Goal: Navigation & Orientation: Find specific page/section

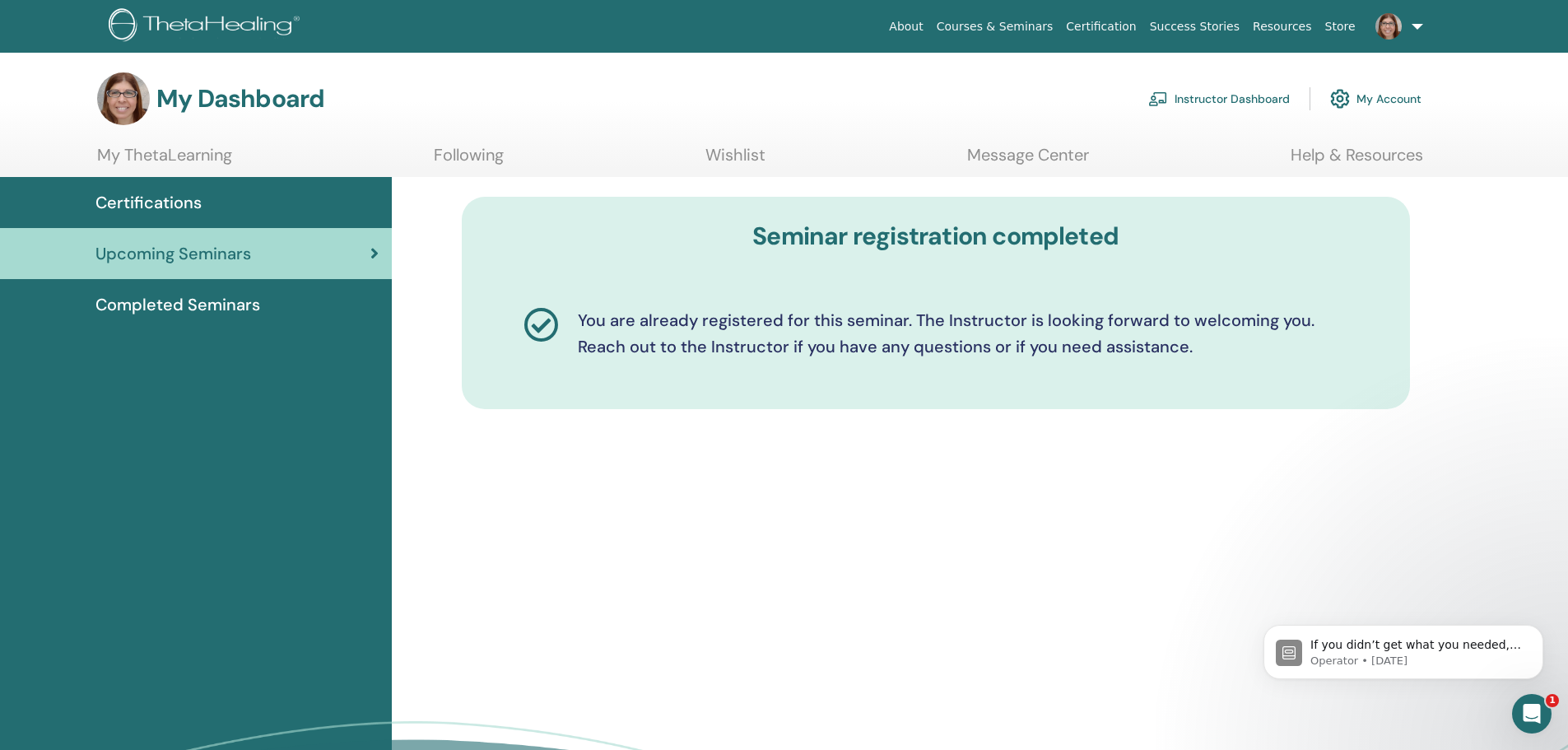
click at [1391, 100] on link "My Account" at bounding box center [1375, 98] width 92 height 36
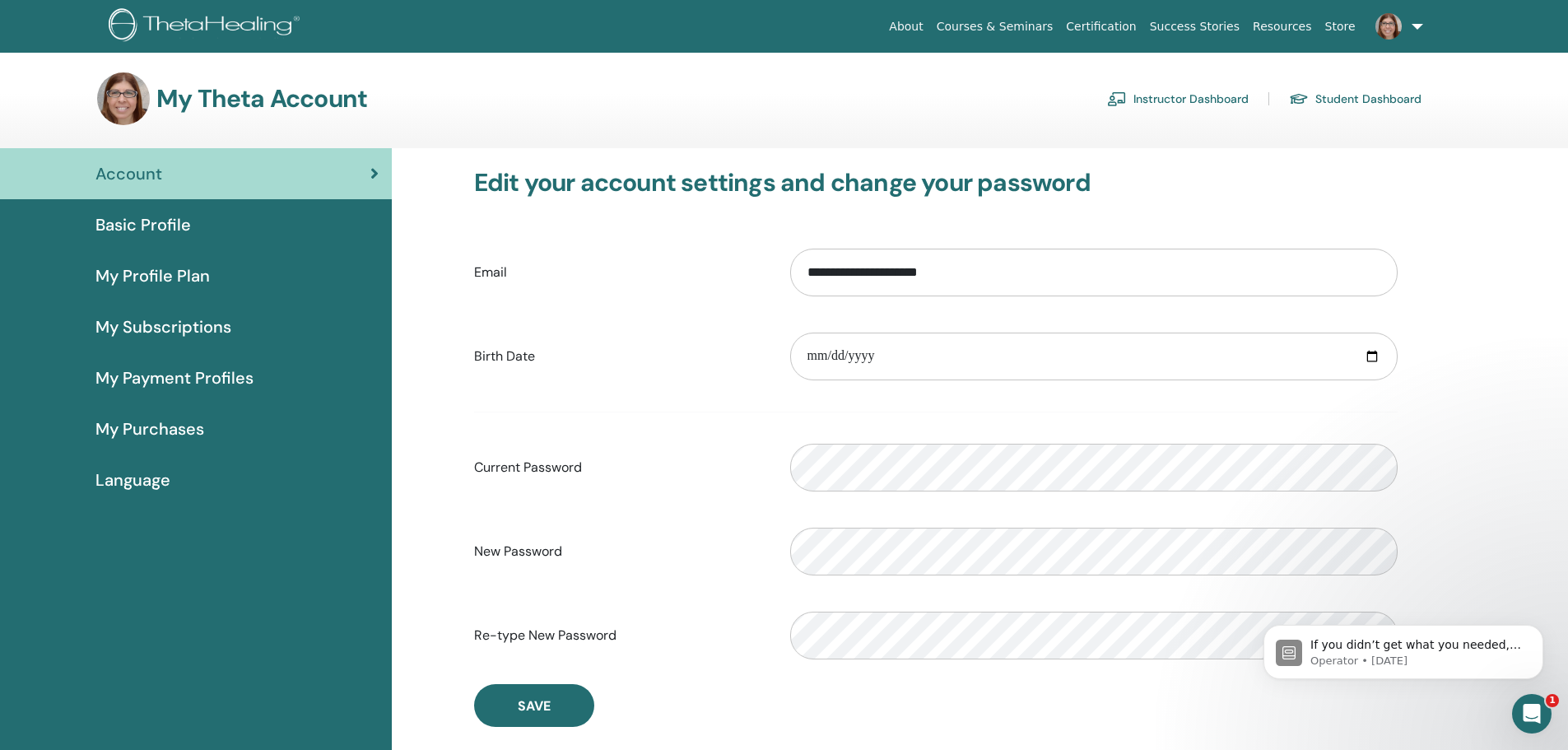
click at [1341, 29] on link "Store" at bounding box center [1340, 27] width 43 height 31
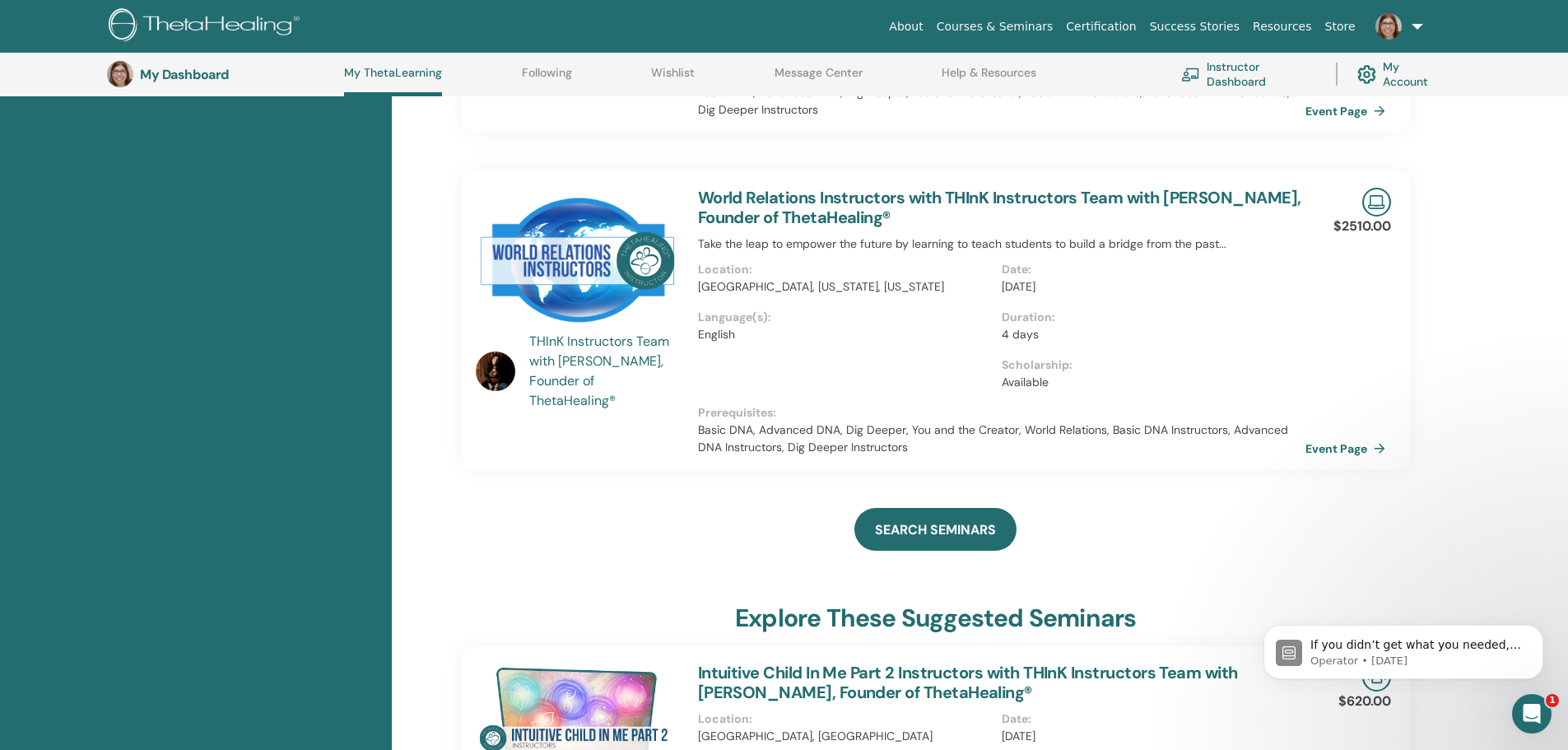
scroll to position [455, 0]
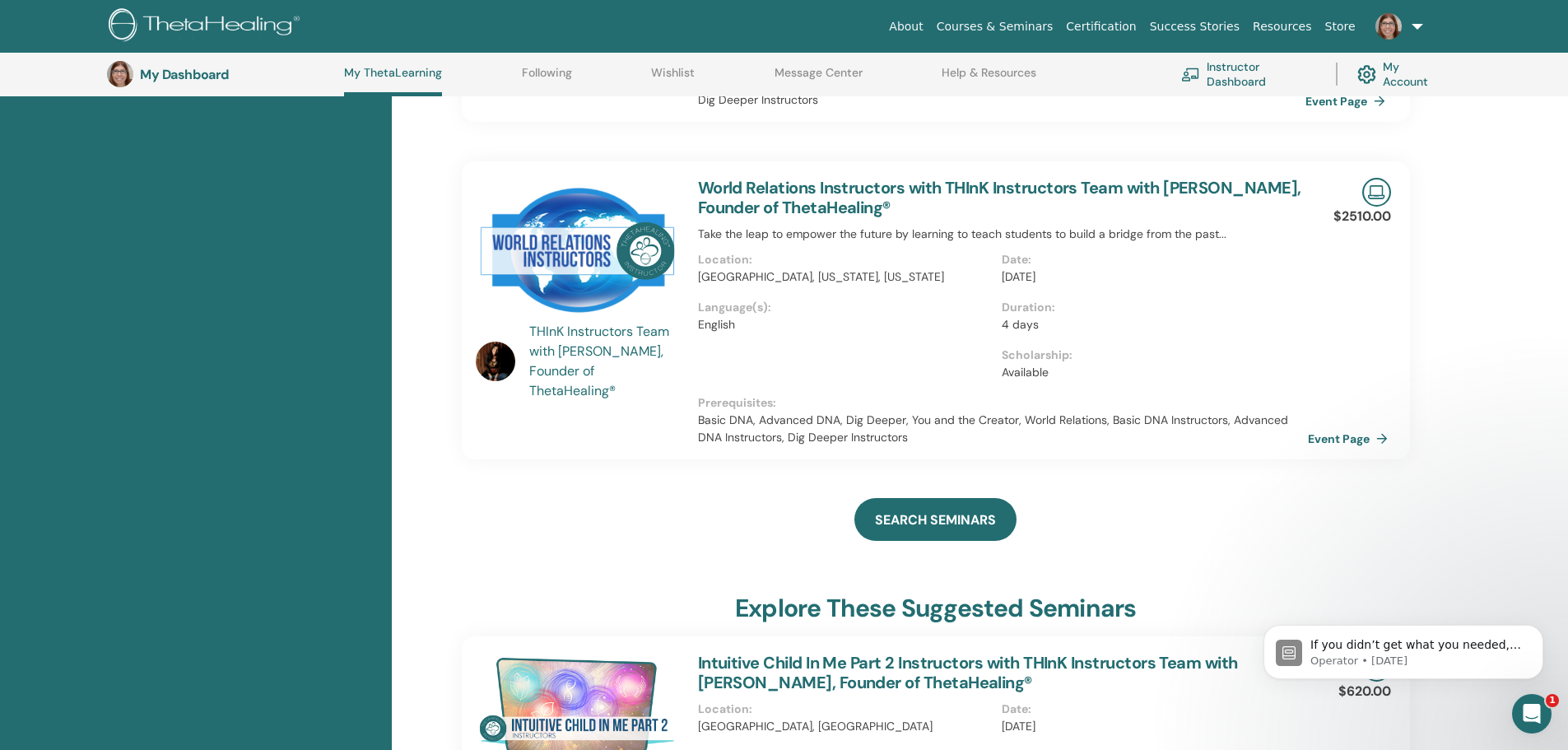
click at [1347, 438] on link "Event Page" at bounding box center [1351, 438] width 87 height 25
